Goal: Transaction & Acquisition: Download file/media

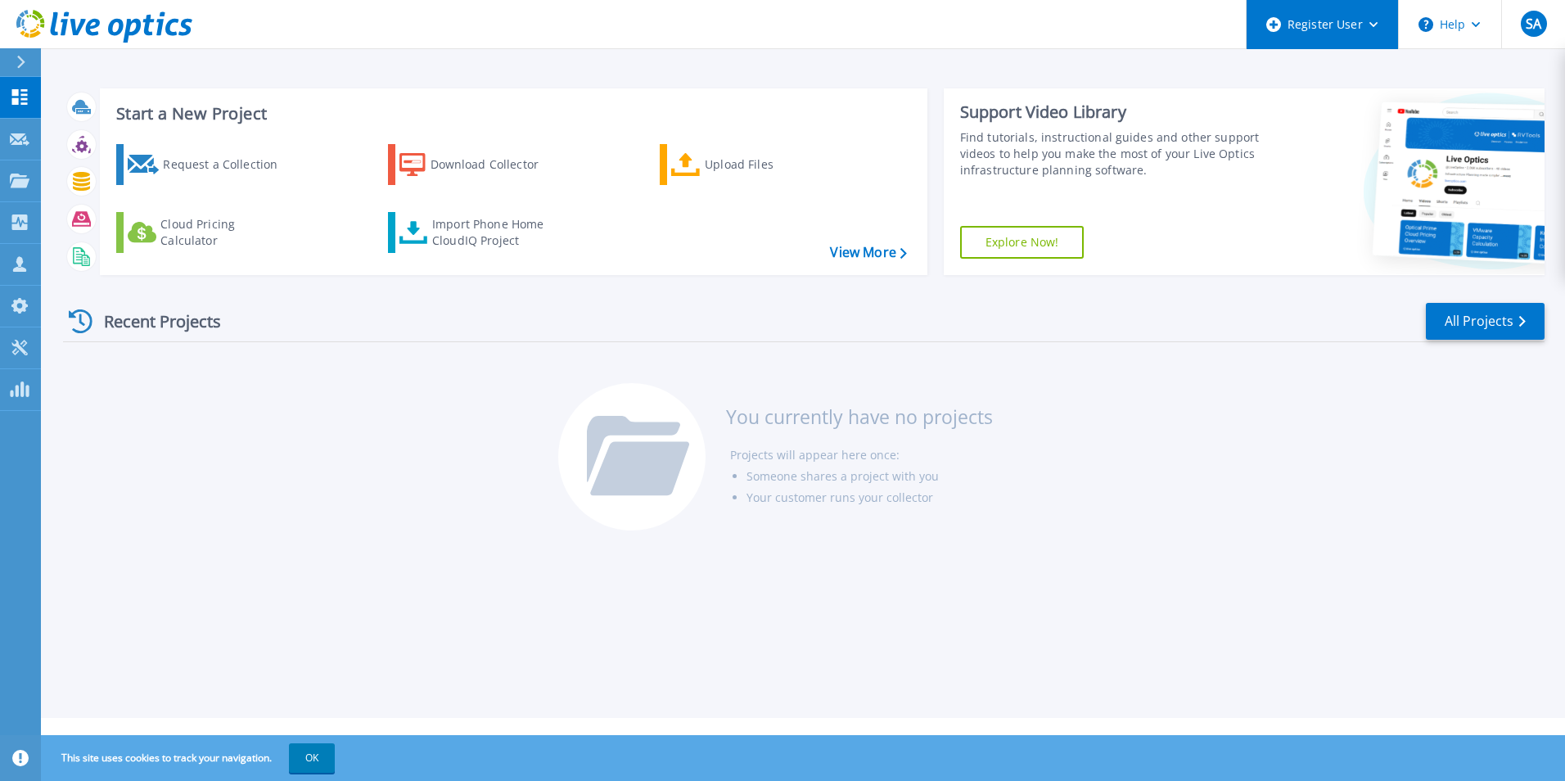
click at [1371, 28] on div "Register User" at bounding box center [1322, 24] width 151 height 49
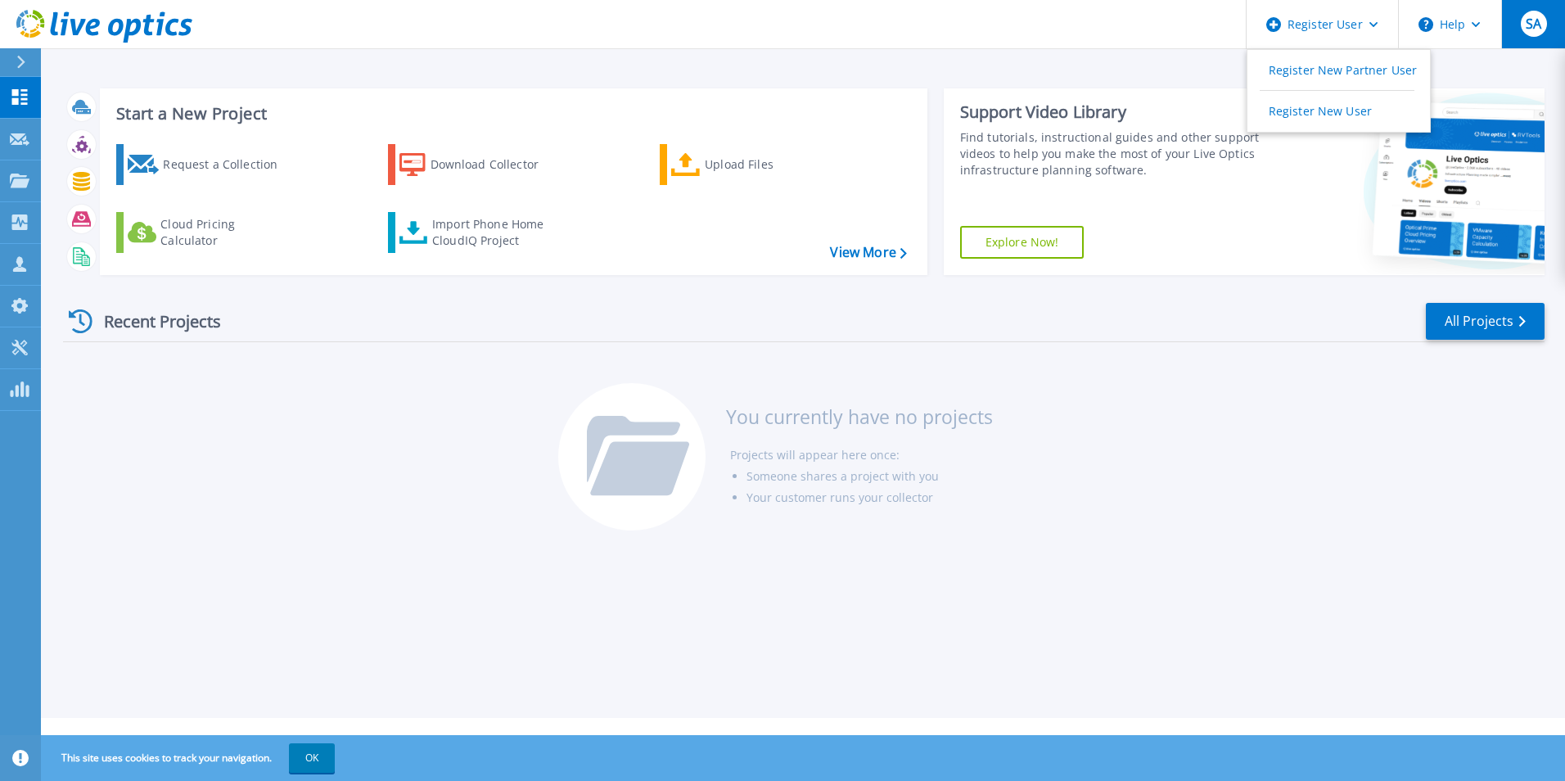
click at [1540, 25] on span "SA" at bounding box center [1534, 23] width 16 height 13
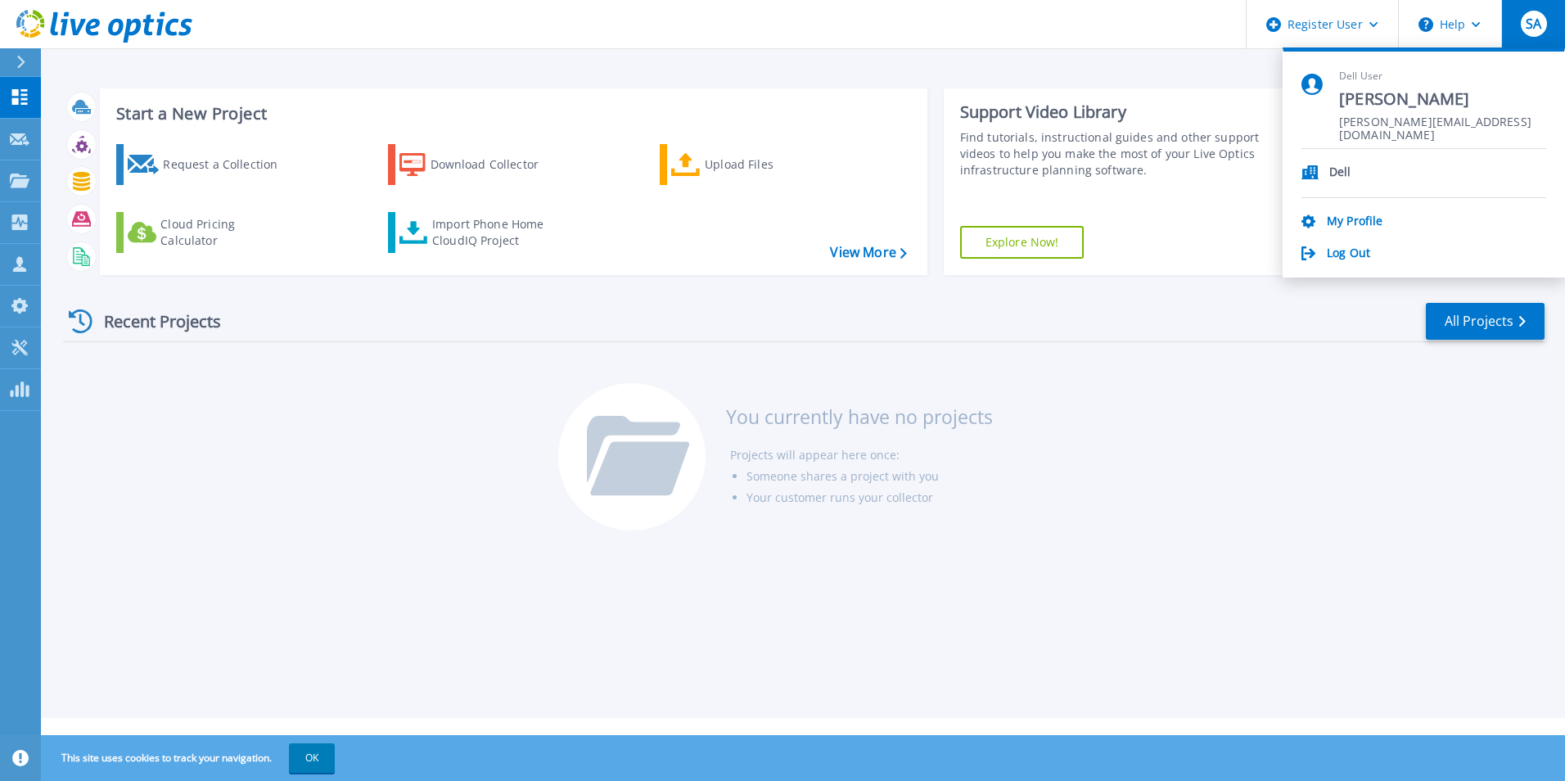
drag, startPoint x: 957, startPoint y: 61, endPoint x: 950, endPoint y: 66, distance: 8.9
click at [957, 61] on div "Start a New Project Request a Collection Download Collector Upload Files Cloud …" at bounding box center [803, 359] width 1525 height 718
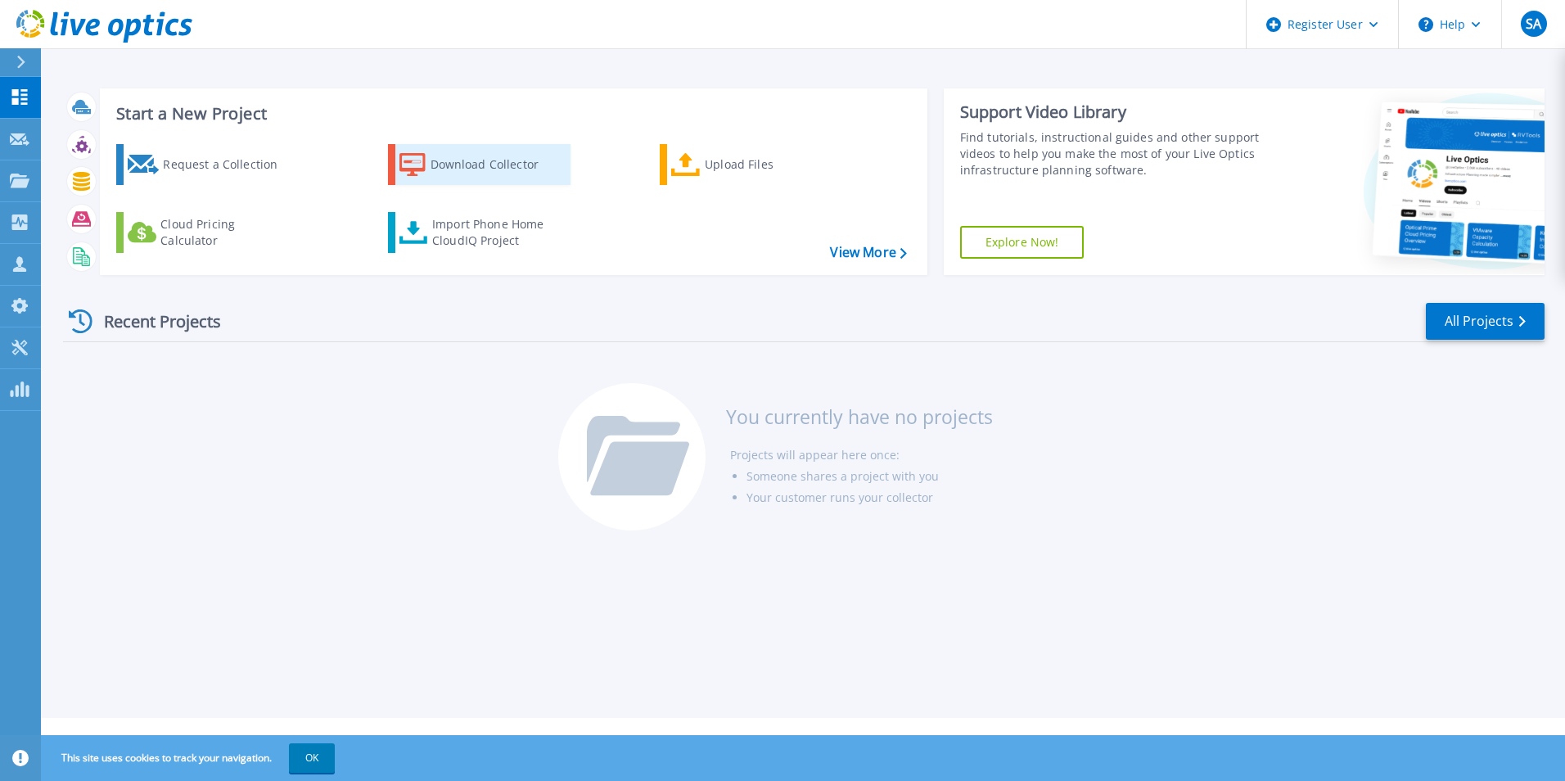
click at [472, 162] on div "Download Collector" at bounding box center [496, 164] width 131 height 33
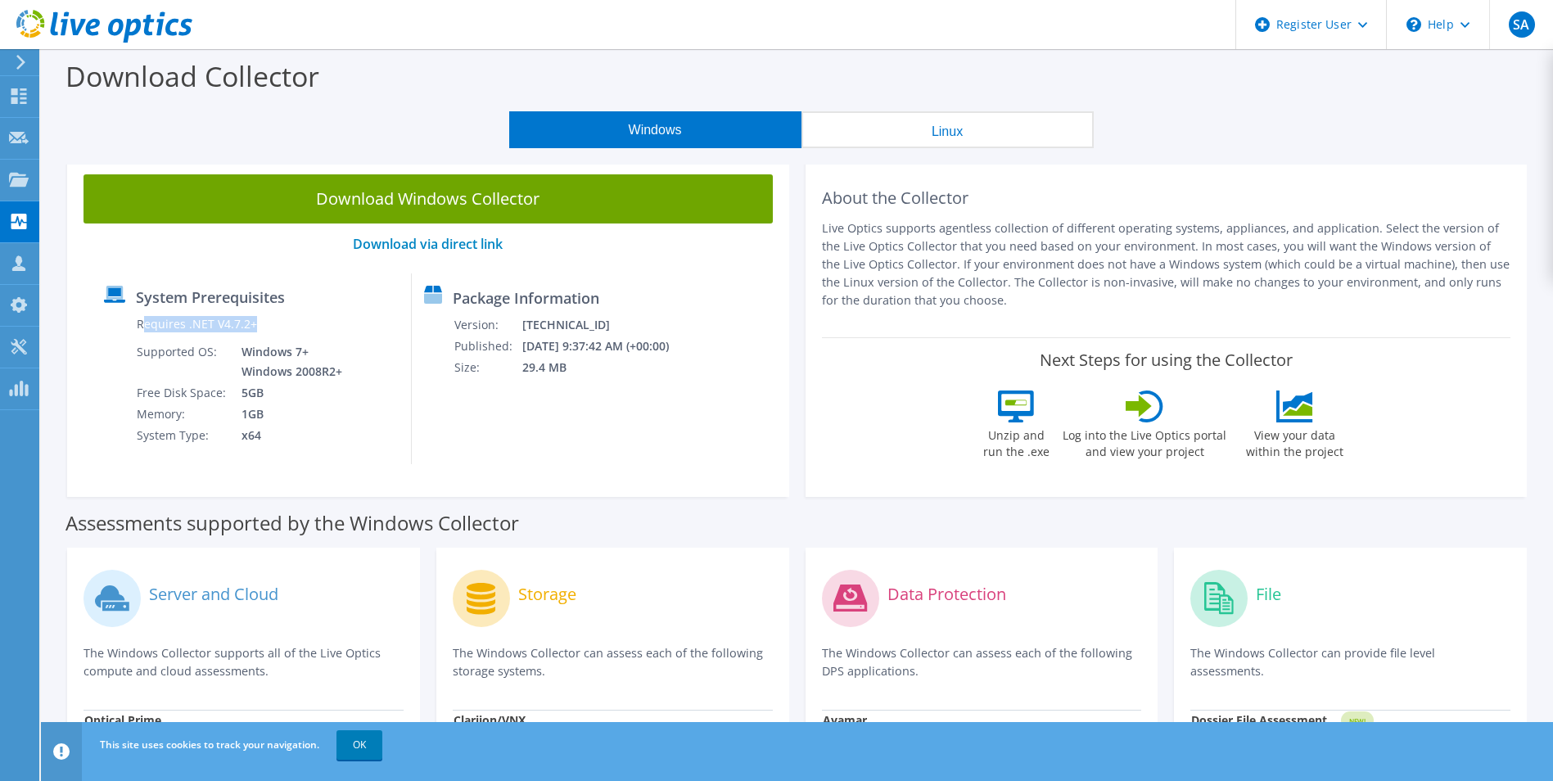
drag, startPoint x: 147, startPoint y: 326, endPoint x: 260, endPoint y: 324, distance: 113.8
click at [260, 324] on td "Requires .NET V4.7.2+" at bounding box center [241, 328] width 210 height 28
drag, startPoint x: 260, startPoint y: 324, endPoint x: 206, endPoint y: 366, distance: 68.9
click at [206, 366] on td "Supported OS:" at bounding box center [182, 361] width 93 height 41
drag, startPoint x: 186, startPoint y: 362, endPoint x: 268, endPoint y: 356, distance: 82.1
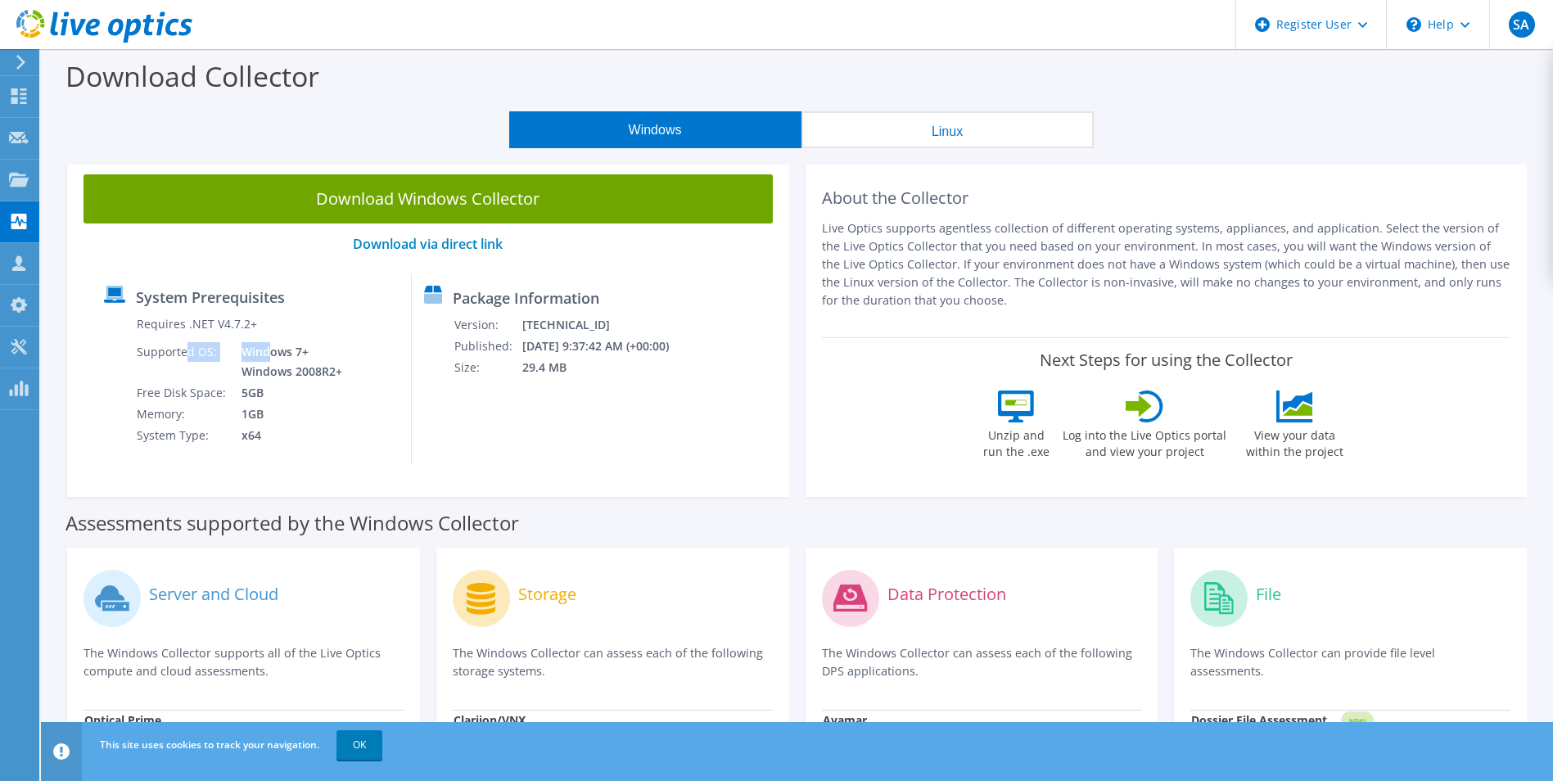
click at [268, 356] on tr "Supported OS: Windows 7+ Windows 2008R2+" at bounding box center [241, 361] width 210 height 41
drag, startPoint x: 268, startPoint y: 356, endPoint x: 256, endPoint y: 385, distance: 30.9
click at [256, 385] on td "5GB" at bounding box center [287, 392] width 116 height 21
drag, startPoint x: 164, startPoint y: 388, endPoint x: 245, endPoint y: 392, distance: 81.2
click at [245, 391] on tr "Free Disk Space: 5GB" at bounding box center [241, 392] width 210 height 21
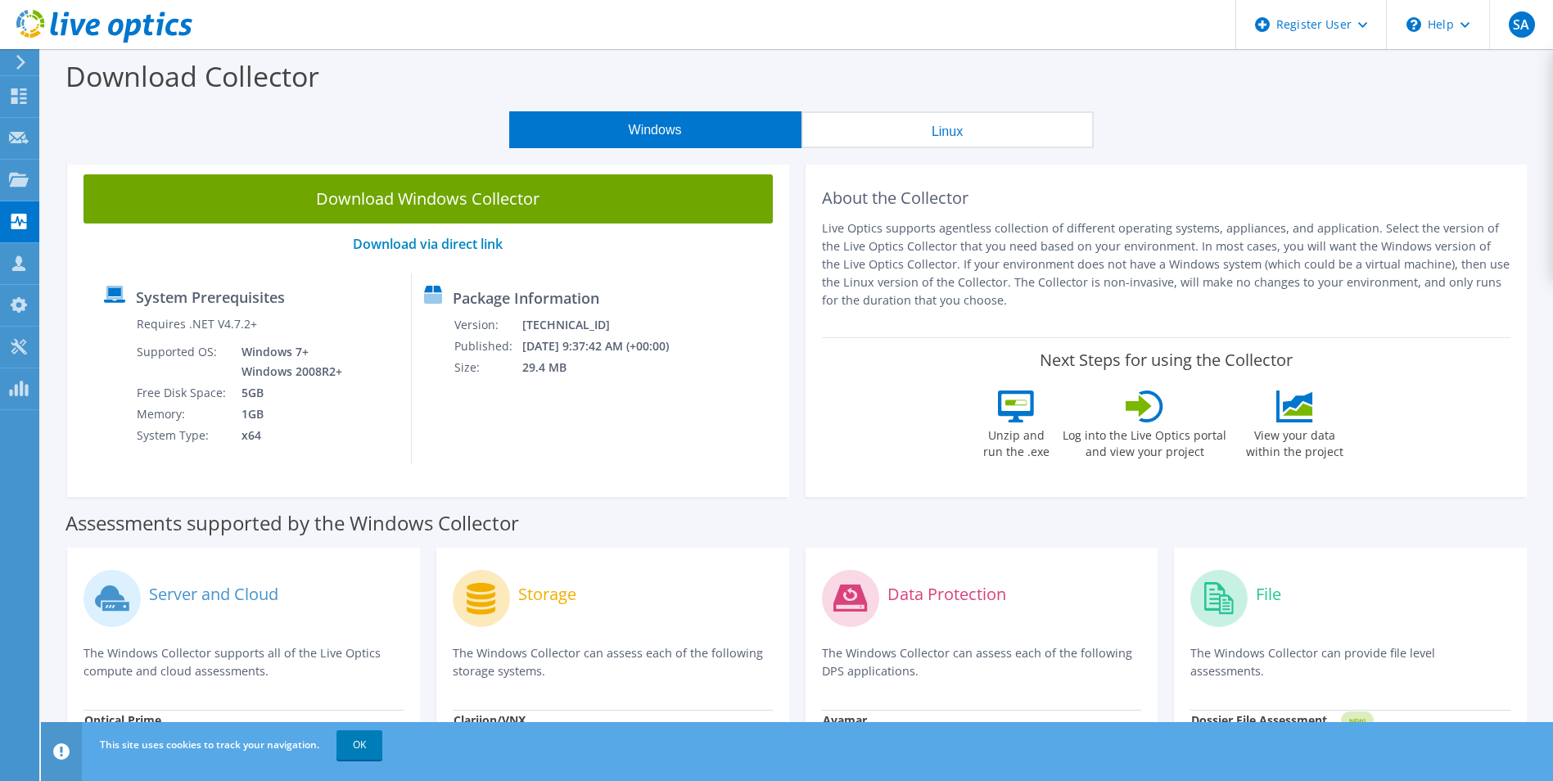
drag, startPoint x: 245, startPoint y: 392, endPoint x: 183, endPoint y: 418, distance: 66.8
click at [185, 418] on td "Memory:" at bounding box center [182, 414] width 93 height 21
drag, startPoint x: 156, startPoint y: 415, endPoint x: 235, endPoint y: 415, distance: 78.6
click at [235, 415] on tr "Memory: 1GB" at bounding box center [241, 414] width 210 height 21
drag, startPoint x: 235, startPoint y: 415, endPoint x: 190, endPoint y: 441, distance: 52.1
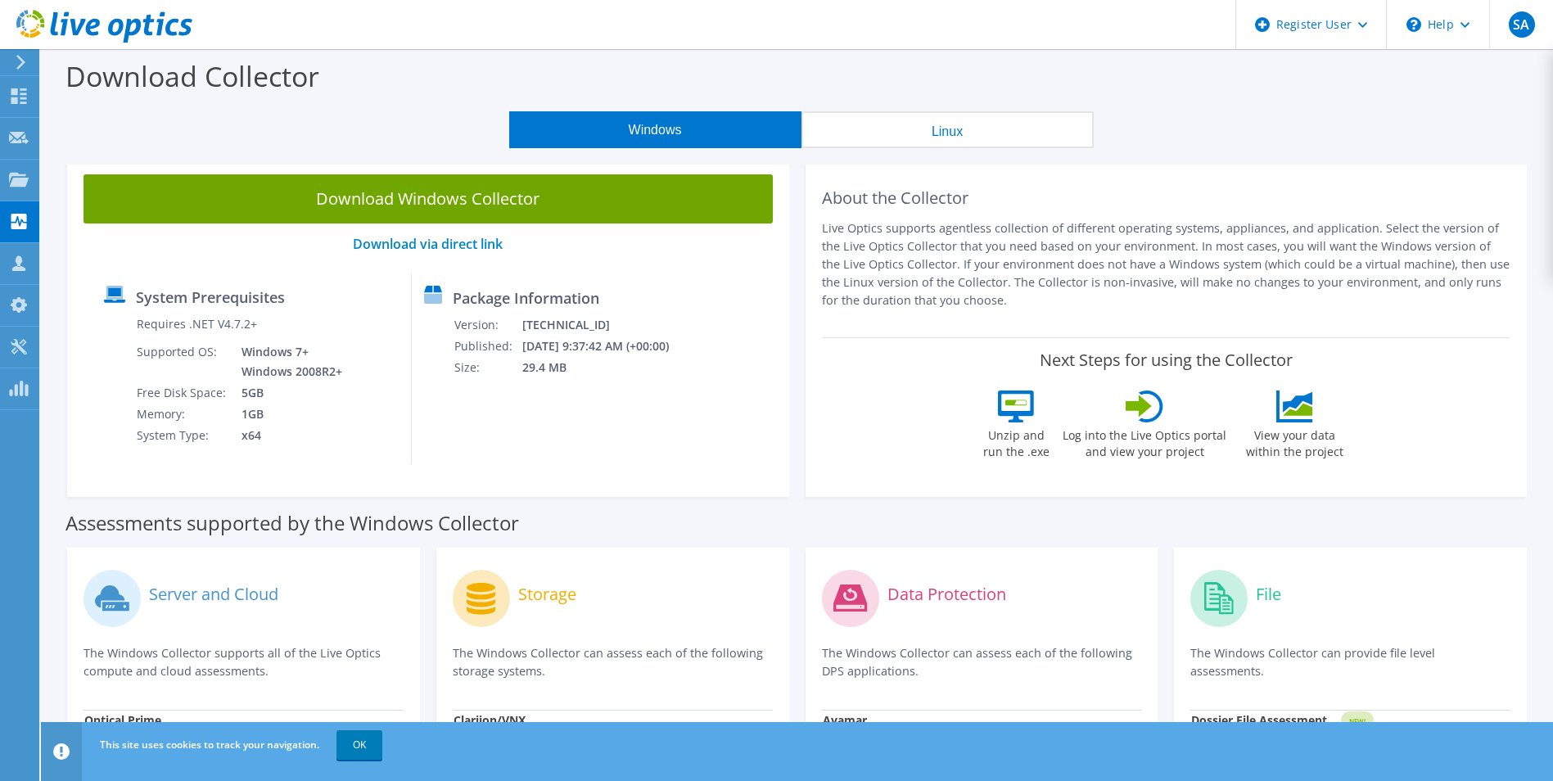
click at [190, 441] on td "System Type:" at bounding box center [182, 435] width 93 height 21
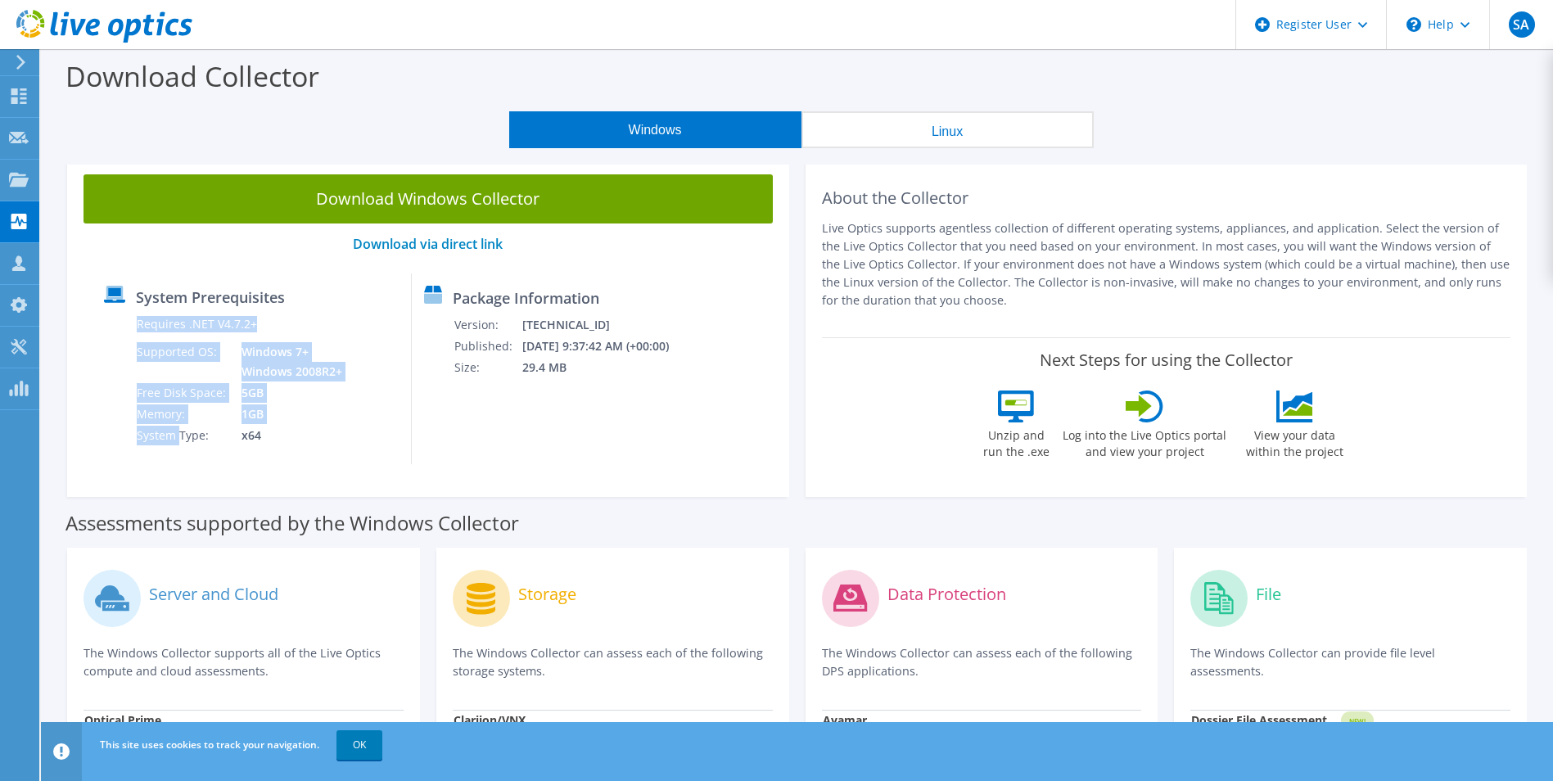
drag, startPoint x: 190, startPoint y: 441, endPoint x: 358, endPoint y: 402, distance: 172.4
click at [358, 402] on div "System Prerequisites Requires .NET V4.7.2+ Supported OS: Windows 7+ Windows 200…" at bounding box center [252, 368] width 320 height 191
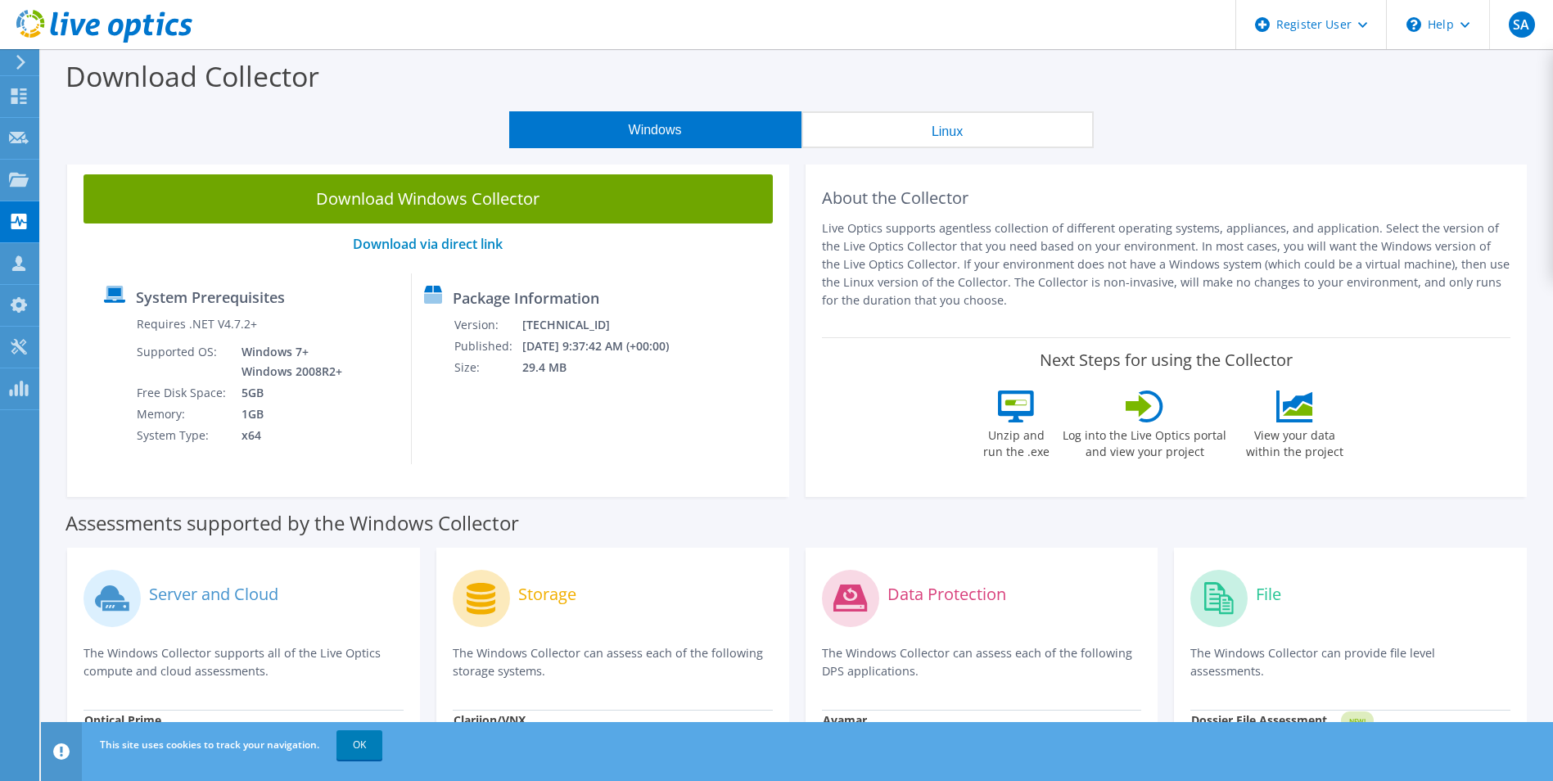
drag, startPoint x: 358, startPoint y: 402, endPoint x: 581, endPoint y: 302, distance: 244.8
click at [581, 299] on label "Package Information" at bounding box center [526, 298] width 147 height 16
drag, startPoint x: 531, startPoint y: 369, endPoint x: 583, endPoint y: 369, distance: 51.6
click at [583, 369] on td "29.4 MB" at bounding box center [606, 367] width 169 height 21
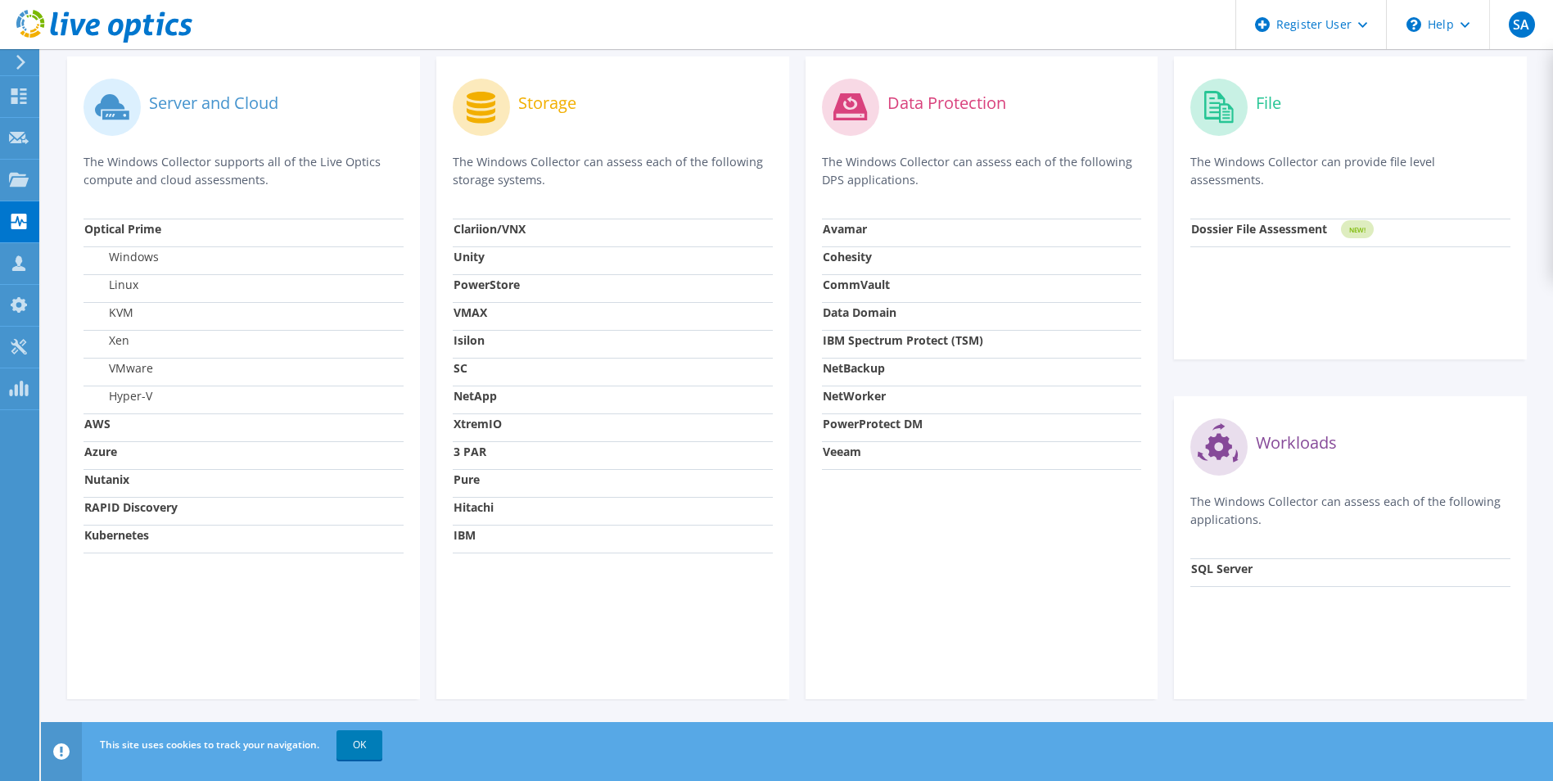
scroll to position [493, 0]
click at [350, 741] on link "OK" at bounding box center [360, 744] width 46 height 29
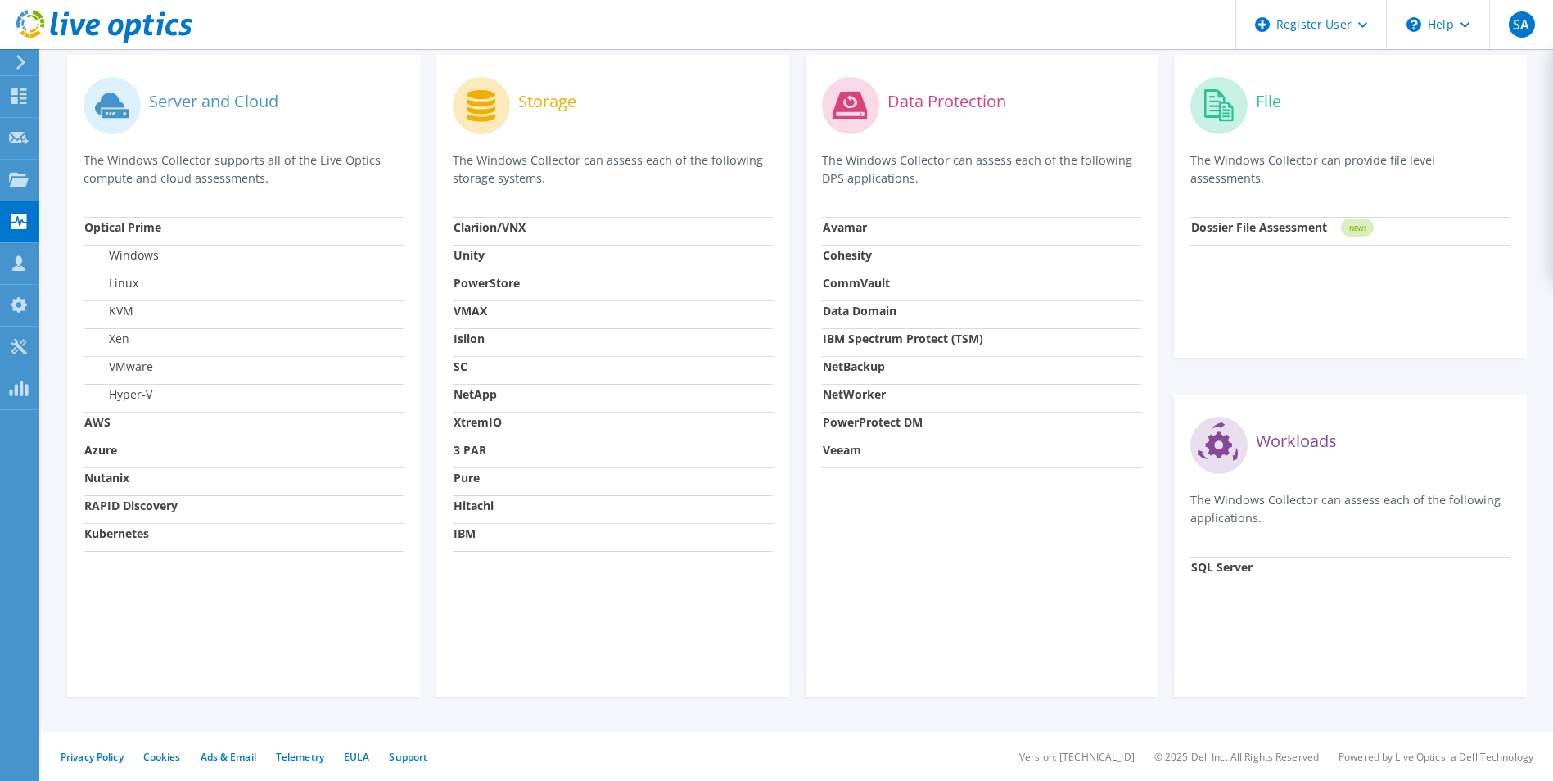
scroll to position [84, 0]
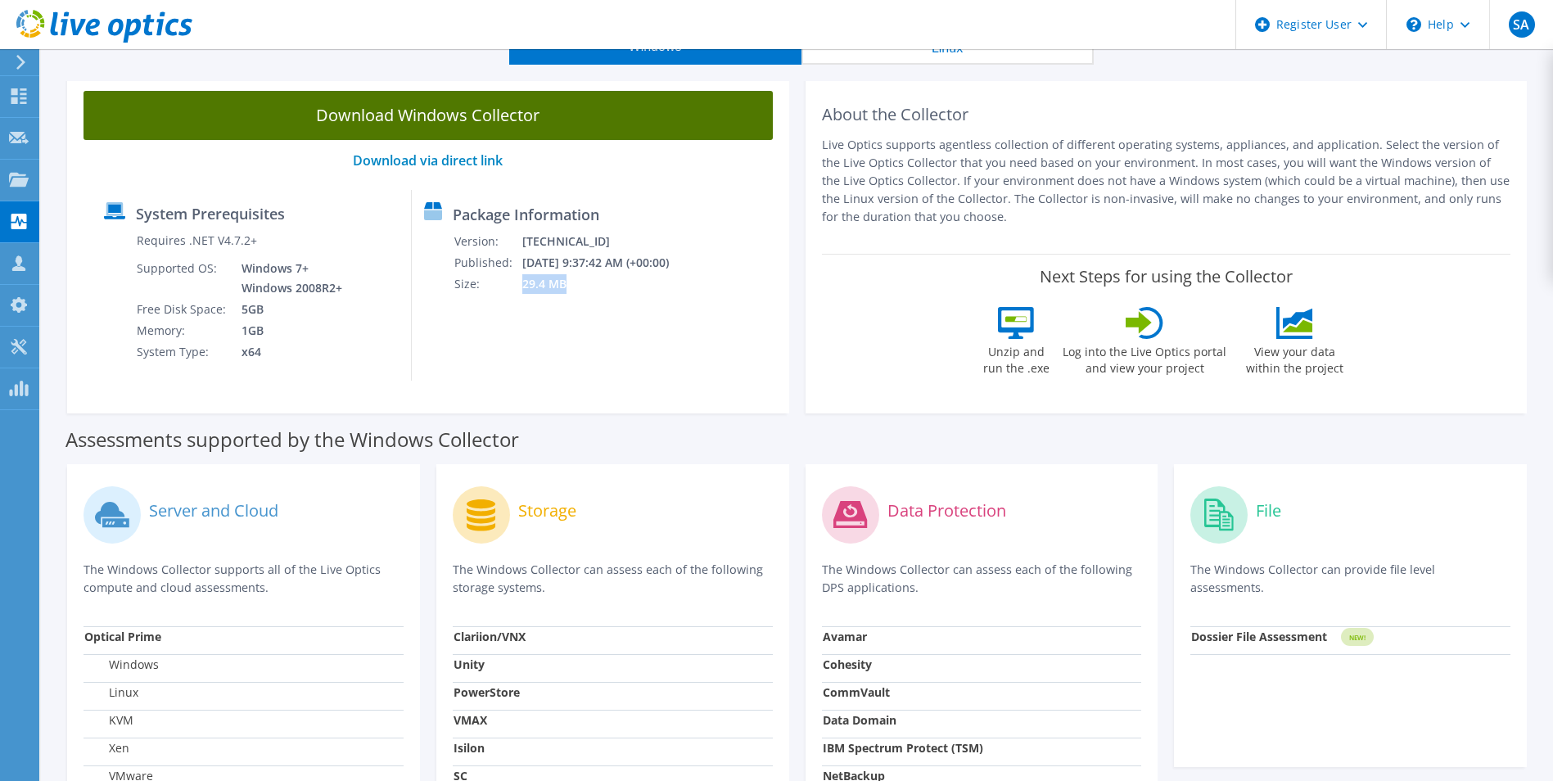
click at [415, 119] on link "Download Windows Collector" at bounding box center [428, 115] width 689 height 49
